Goal: Navigation & Orientation: Find specific page/section

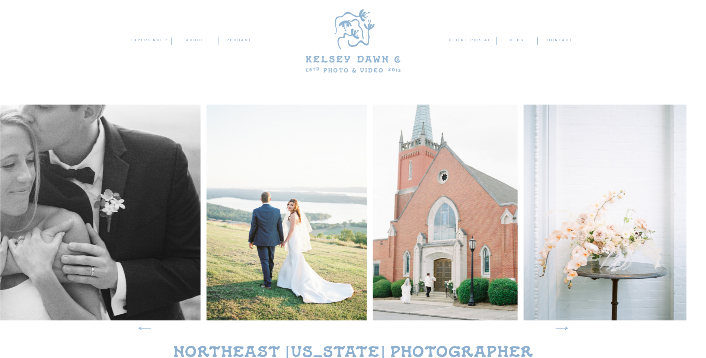
click at [289, 248] on img at bounding box center [286, 213] width 161 height 216
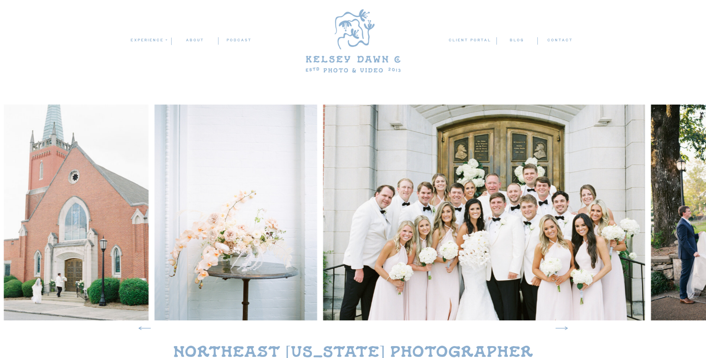
click at [308, 242] on img at bounding box center [236, 213] width 163 height 216
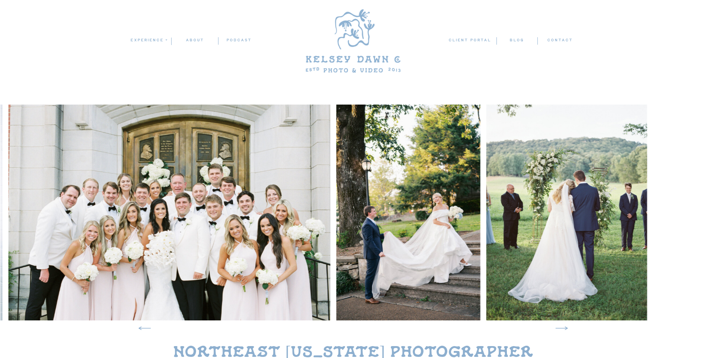
click at [242, 235] on img at bounding box center [169, 213] width 323 height 216
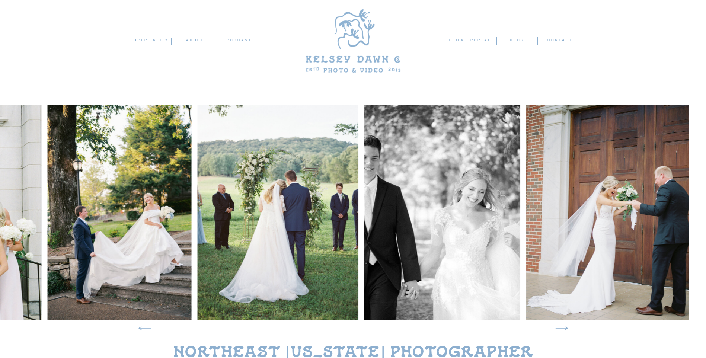
click at [243, 237] on img at bounding box center [278, 213] width 161 height 216
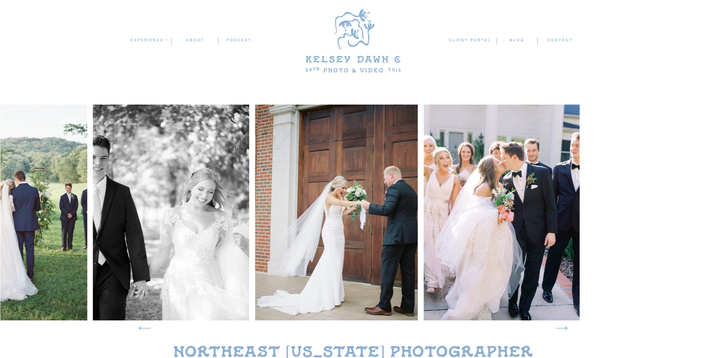
click at [243, 234] on img at bounding box center [171, 213] width 156 height 216
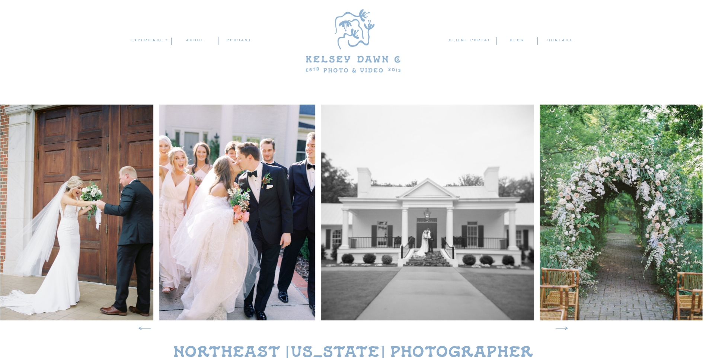
click at [217, 230] on img at bounding box center [237, 213] width 156 height 216
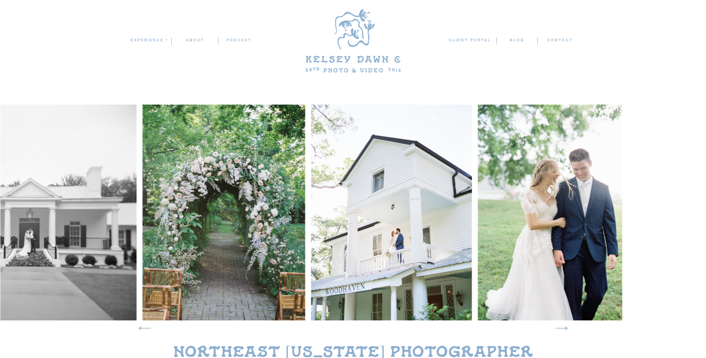
click at [169, 223] on img at bounding box center [224, 213] width 163 height 216
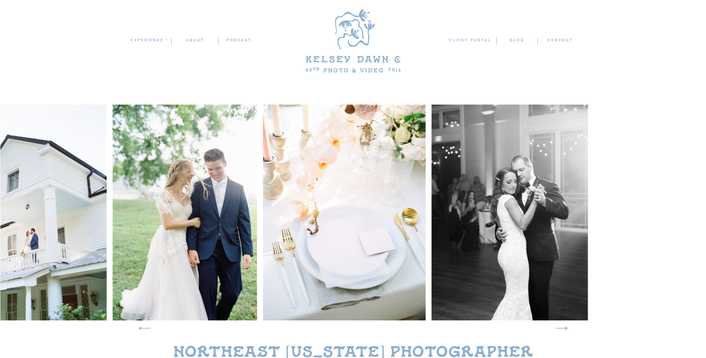
click at [118, 230] on img at bounding box center [184, 213] width 145 height 216
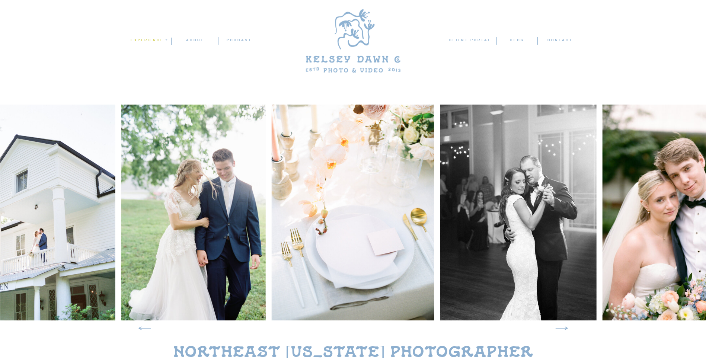
click at [163, 43] on nav "experience" at bounding box center [148, 40] width 36 height 7
click at [159, 50] on p "weddings" at bounding box center [150, 50] width 41 height 6
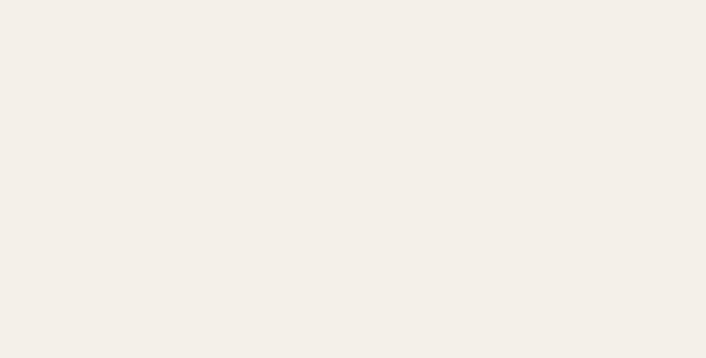
scroll to position [3240, 0]
